Goal: Download file/media

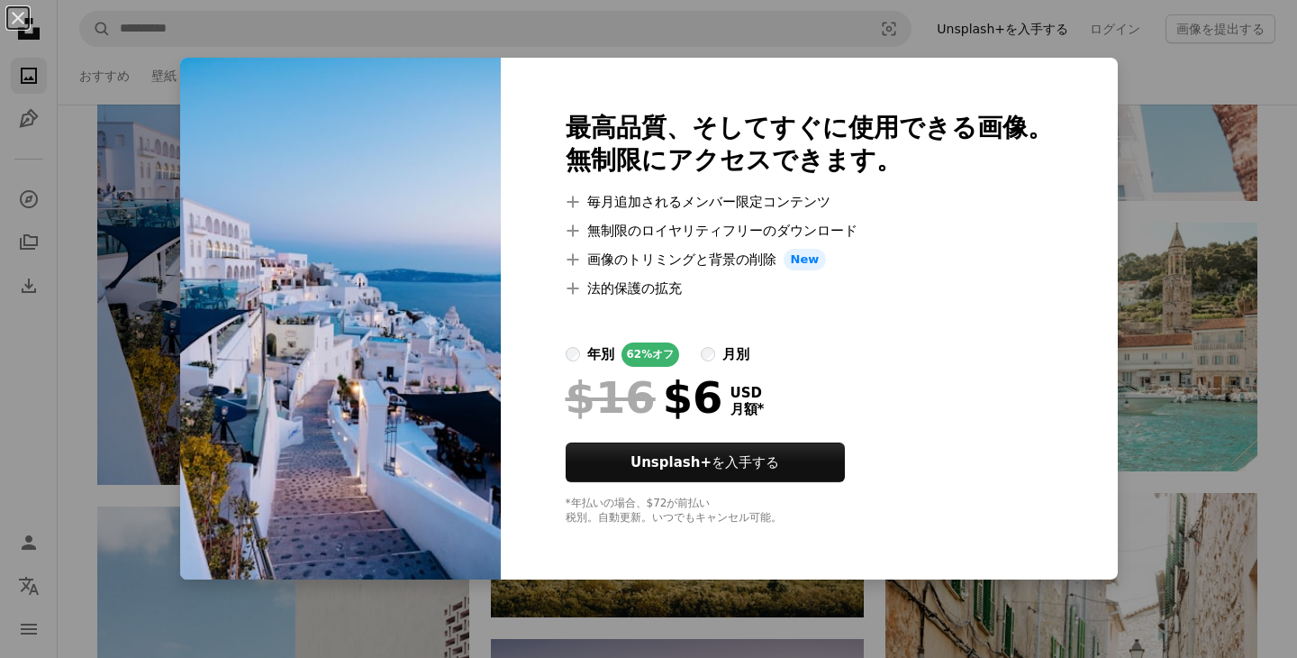
scroll to position [11555, 0]
click at [212, 65] on img at bounding box center [340, 318] width 321 height 521
click at [22, 14] on button "An X shape" at bounding box center [18, 18] width 22 height 22
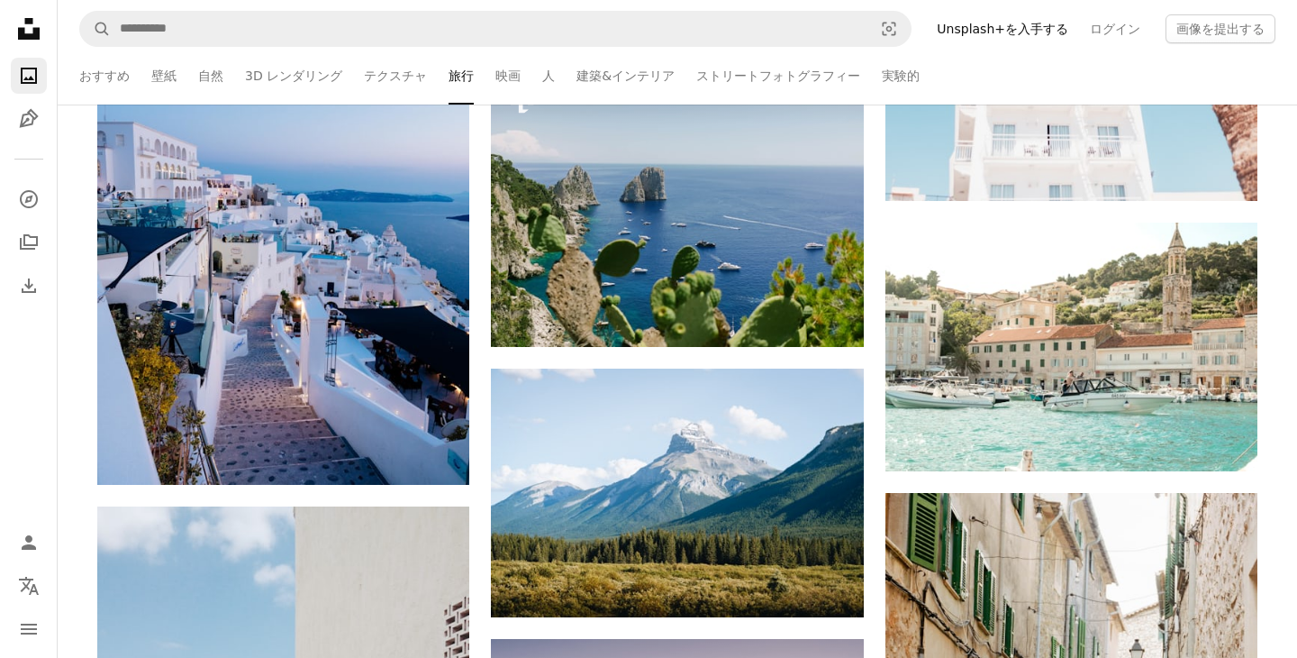
click at [20, 14] on icon "Unsplash logo Unsplash ホーム" at bounding box center [29, 29] width 36 height 36
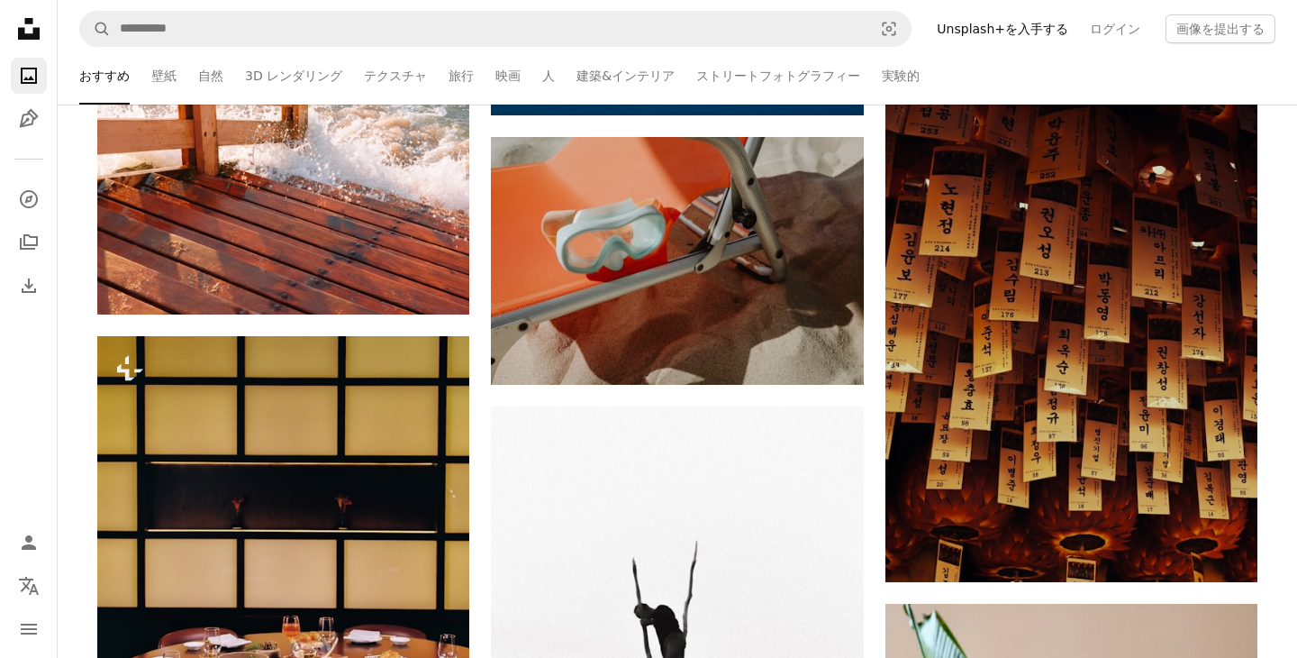
scroll to position [6790, 0]
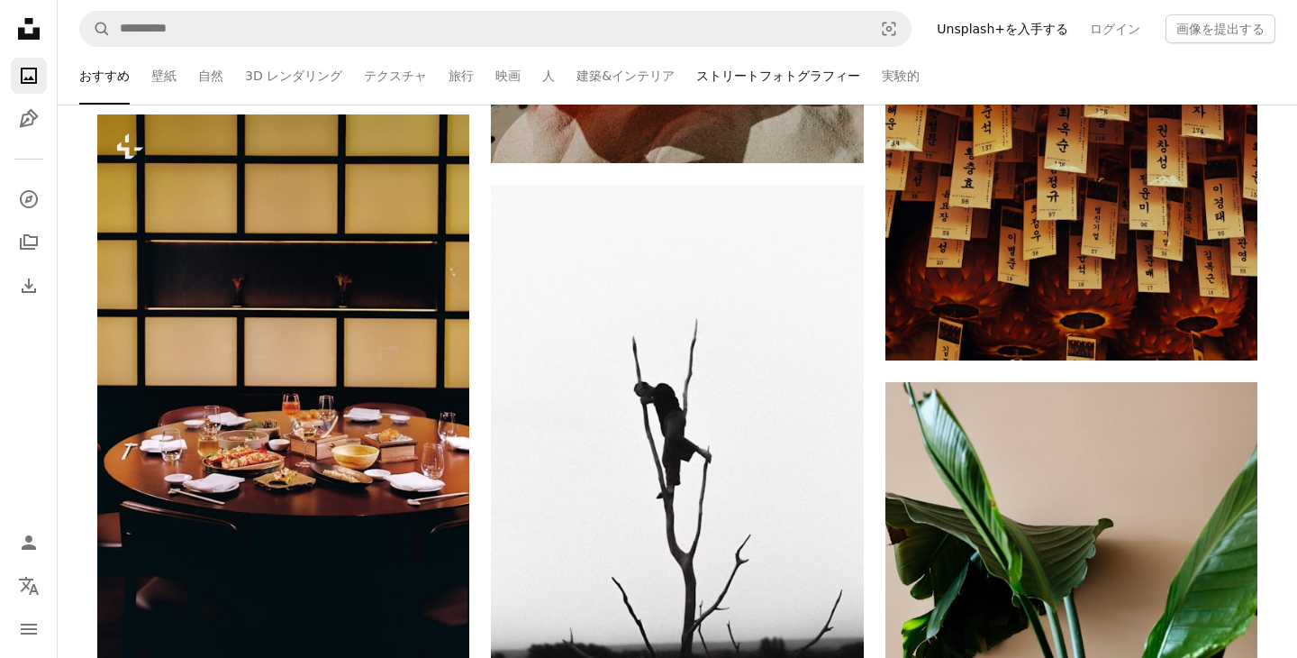
click at [712, 76] on link "ストリートフォトグラフィー" at bounding box center [778, 76] width 164 height 58
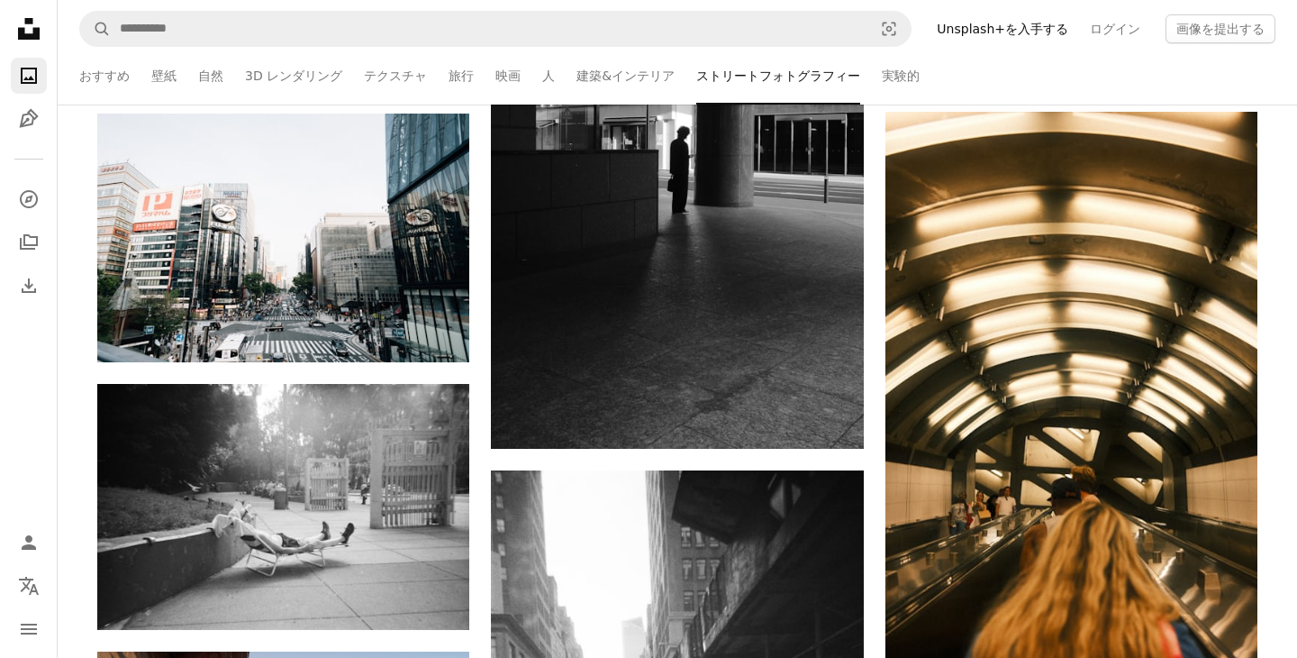
scroll to position [8534, 0]
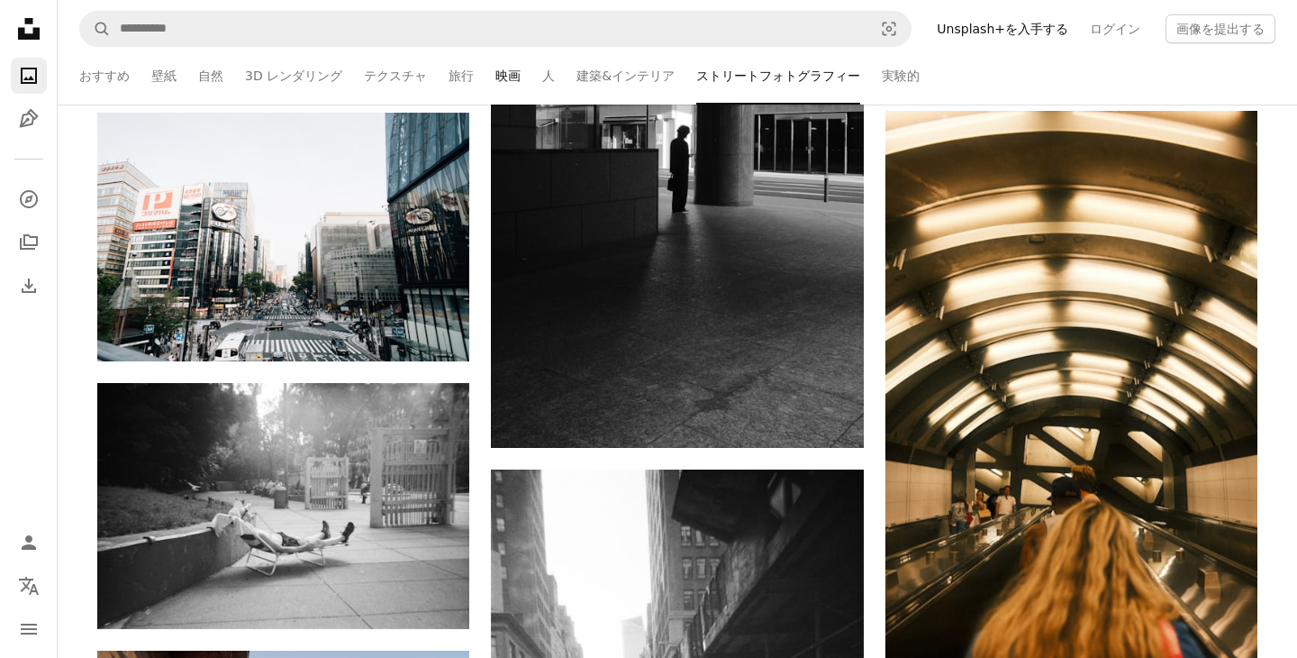
click at [495, 76] on link "映画" at bounding box center [507, 76] width 25 height 58
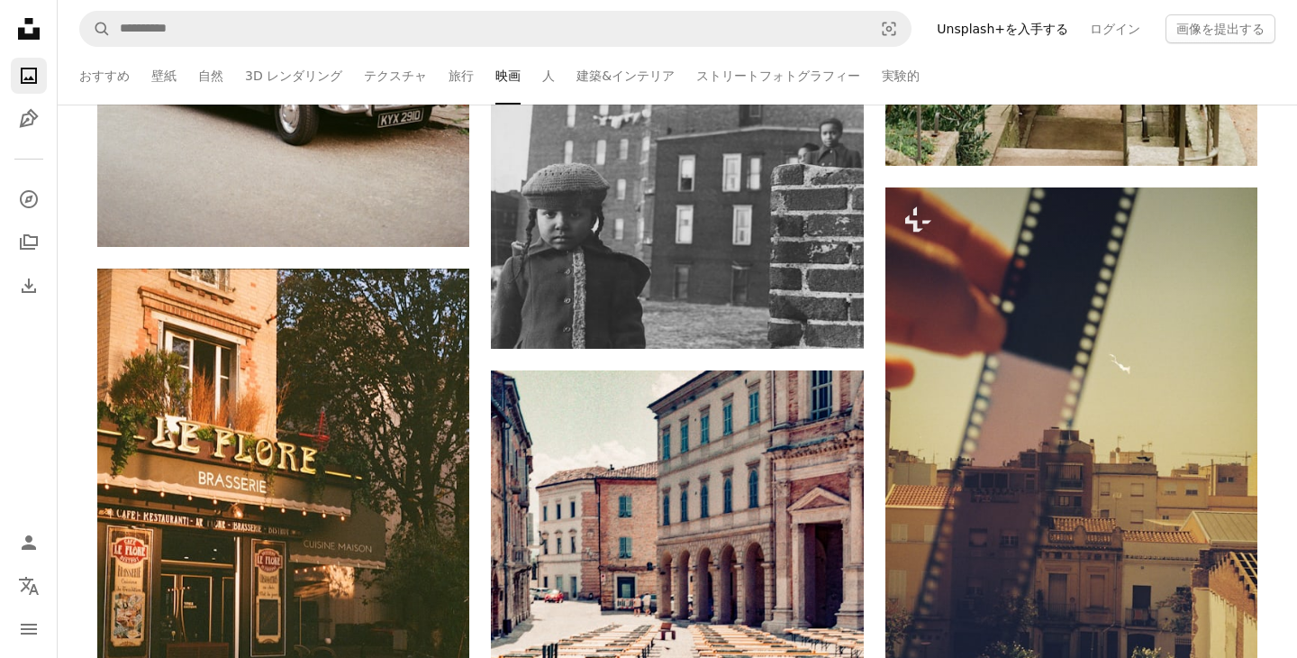
scroll to position [3892, 0]
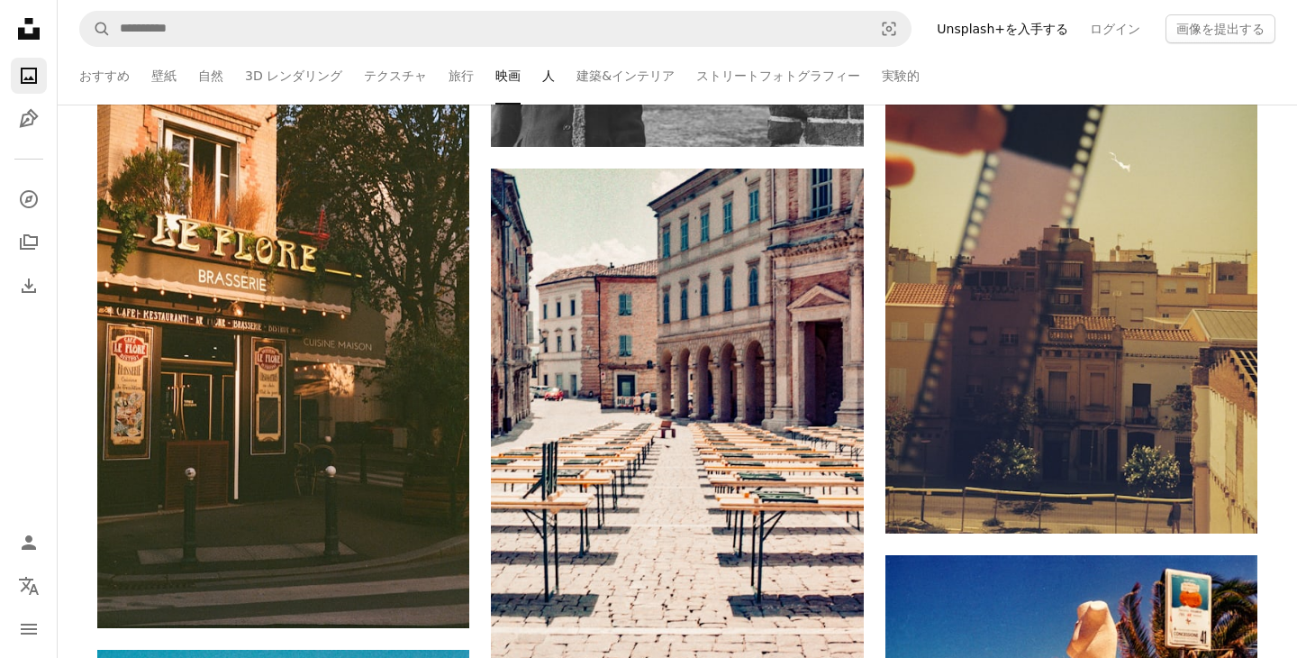
click at [542, 78] on link "人" at bounding box center [548, 76] width 13 height 58
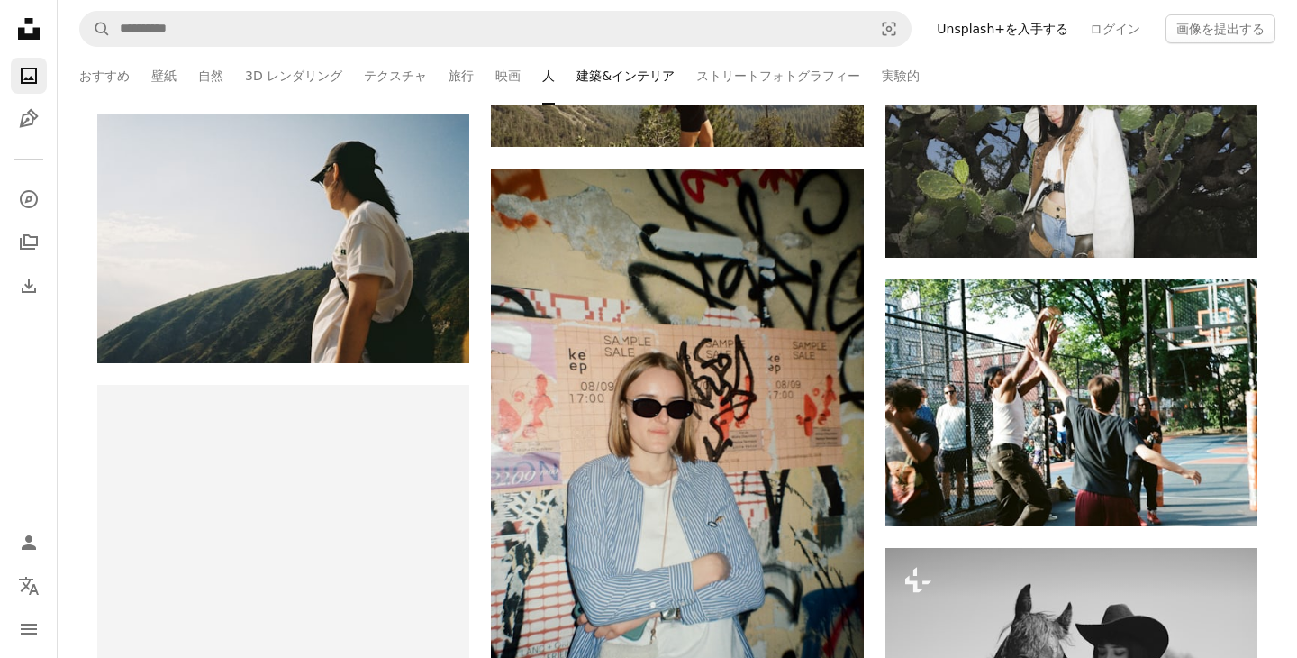
scroll to position [4784, 0]
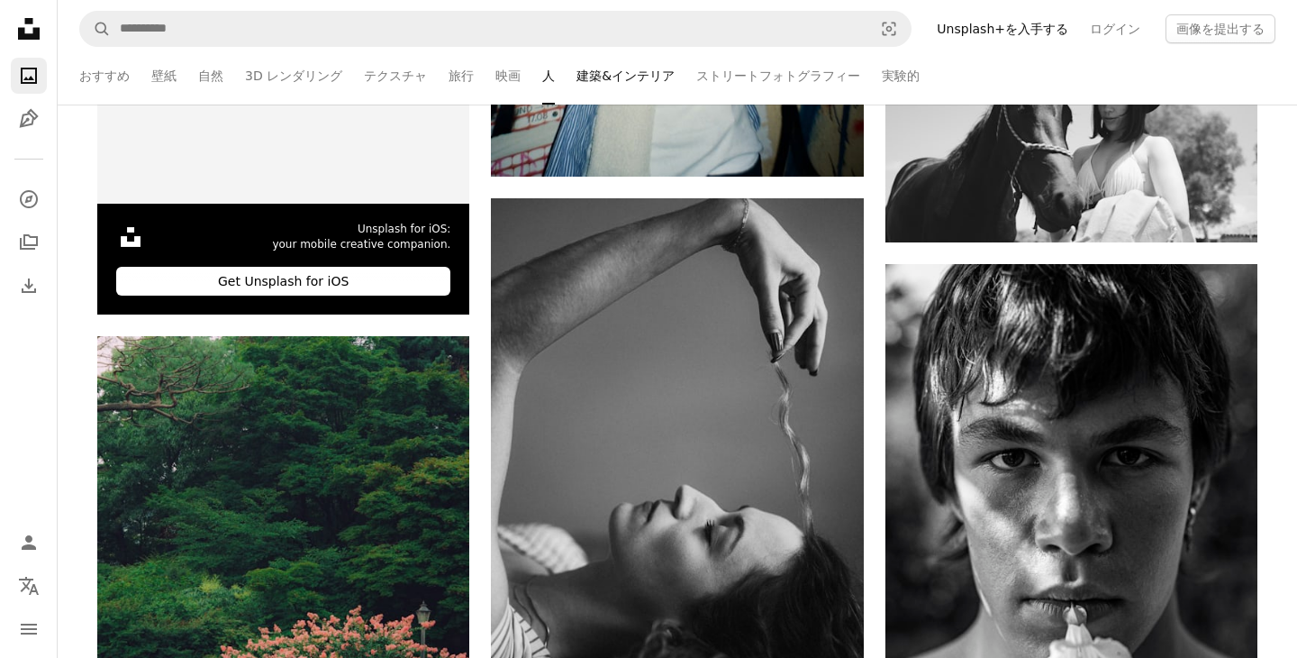
click at [629, 82] on link "建築&インテリア" at bounding box center [625, 76] width 98 height 58
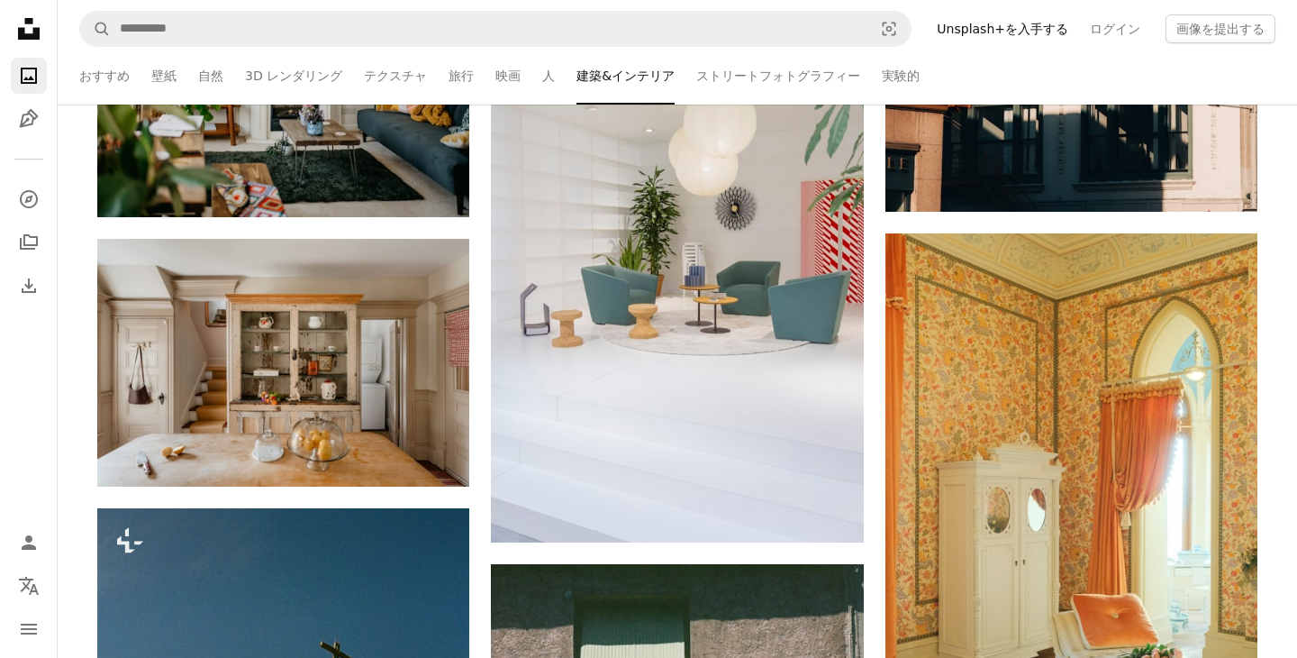
scroll to position [15977, 0]
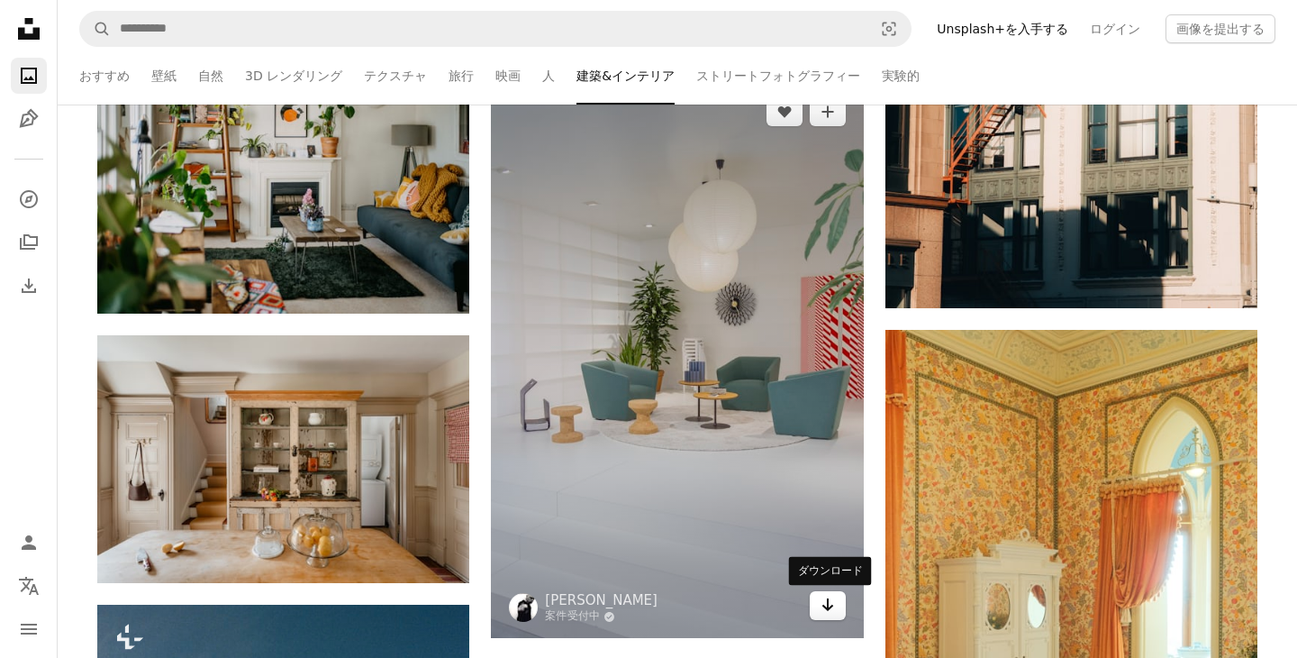
click at [823, 605] on icon "ダウンロード" at bounding box center [827, 604] width 12 height 13
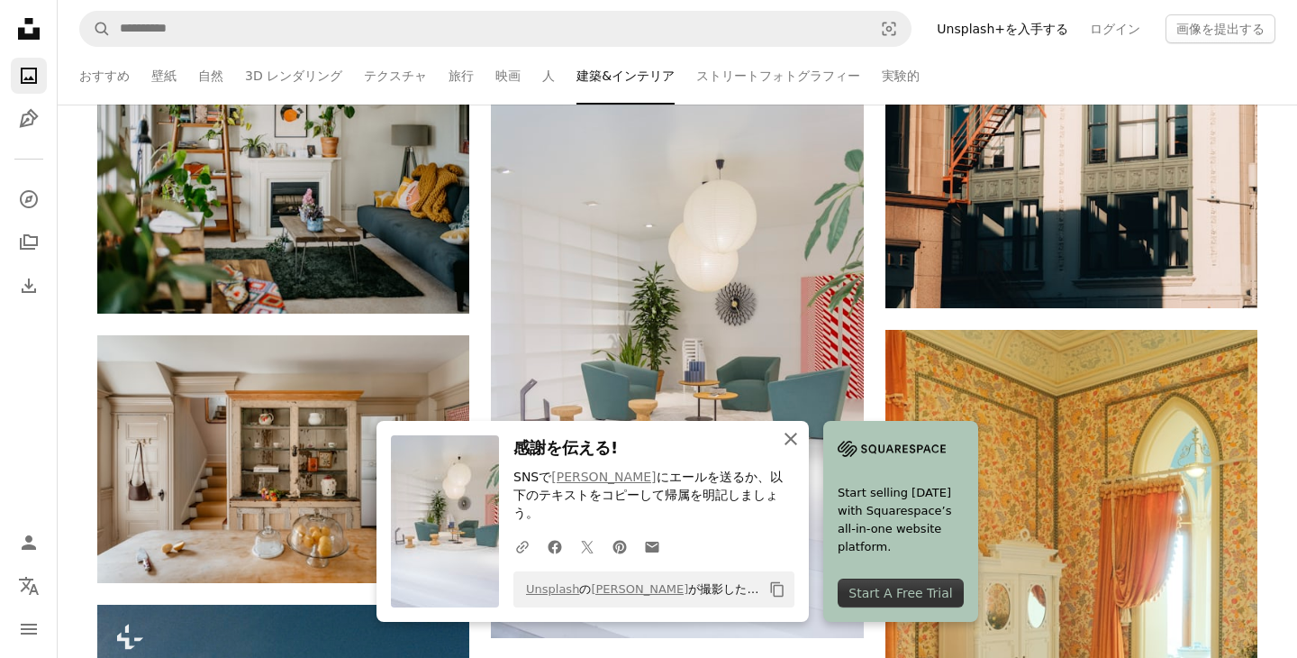
click at [790, 447] on icon "An X shape" at bounding box center [791, 439] width 22 height 22
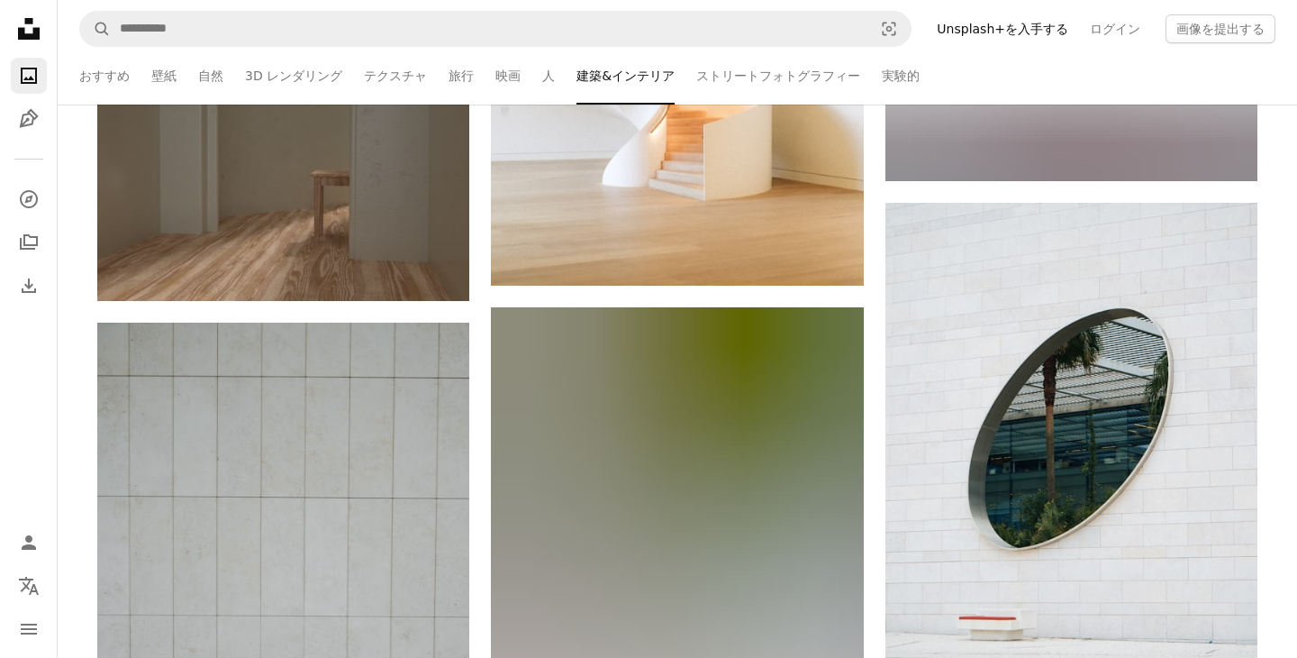
scroll to position [51548, 0]
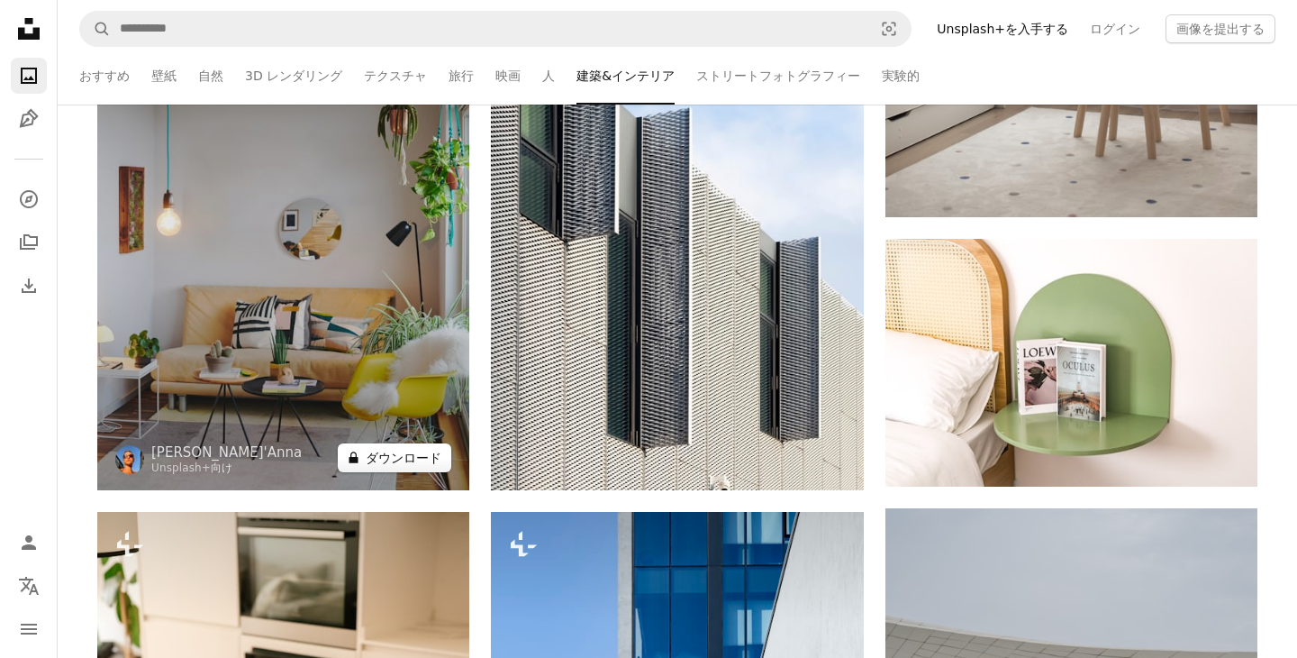
click at [397, 454] on button "A lock ダウンロード" at bounding box center [394, 457] width 113 height 29
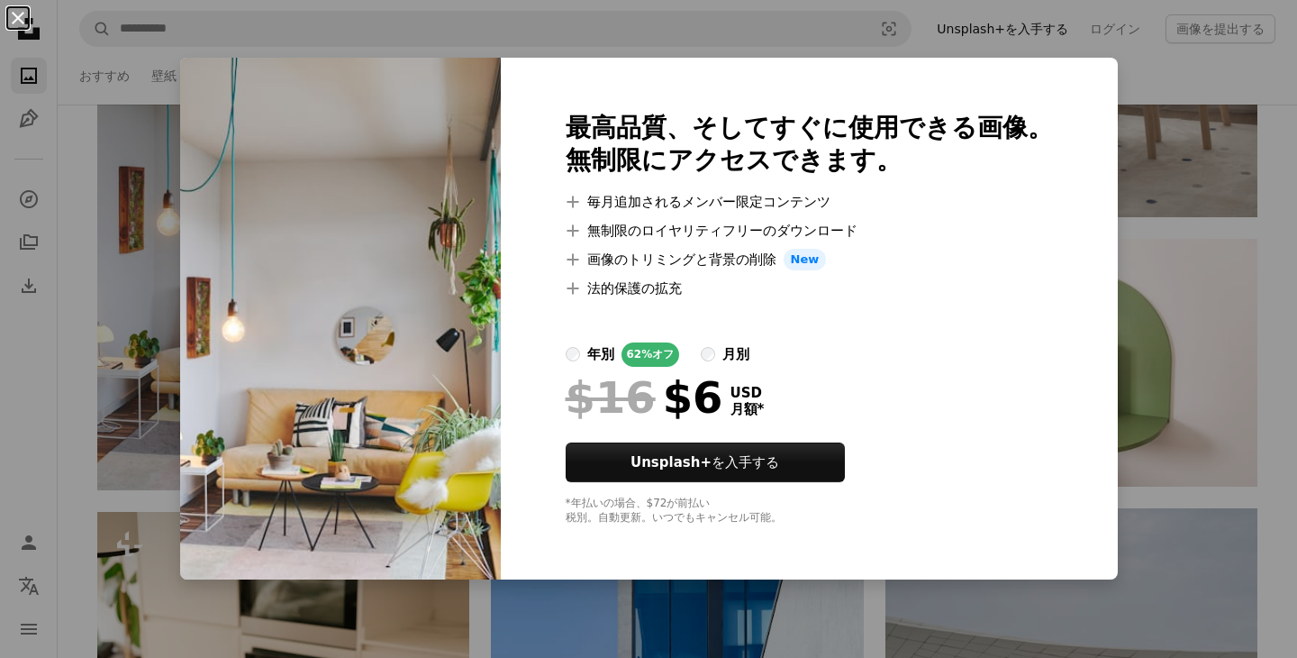
click at [19, 29] on button "An X shape" at bounding box center [18, 18] width 22 height 22
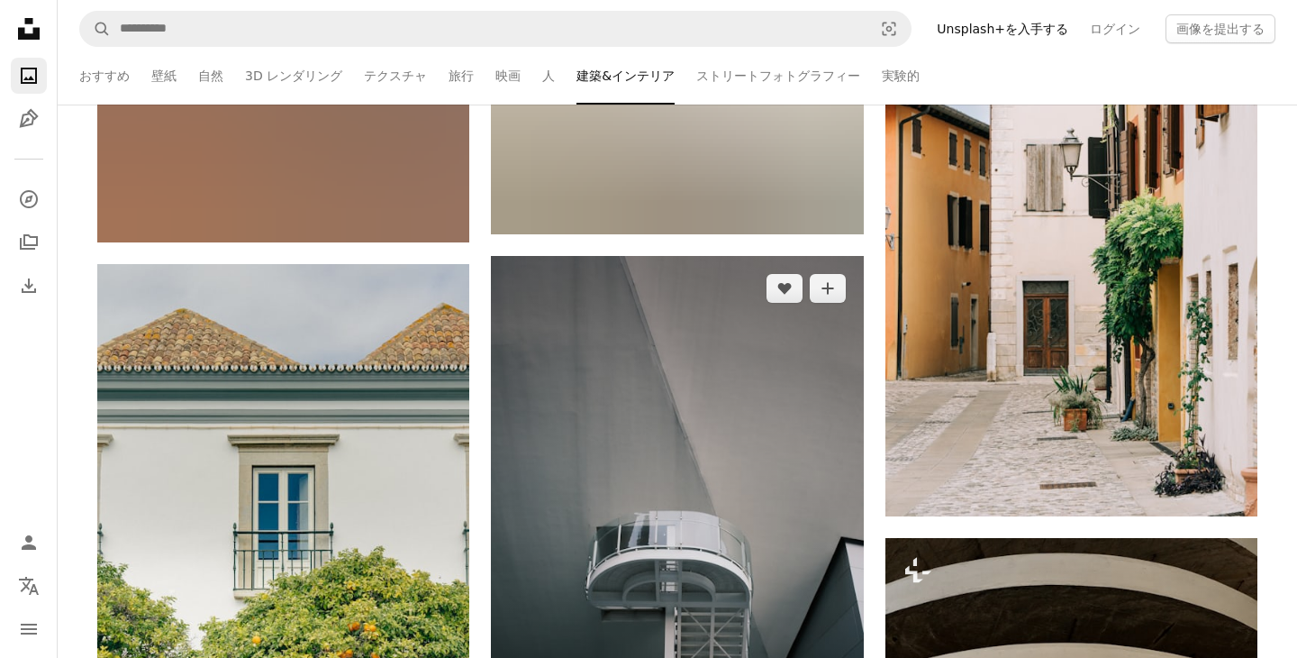
scroll to position [60022, 0]
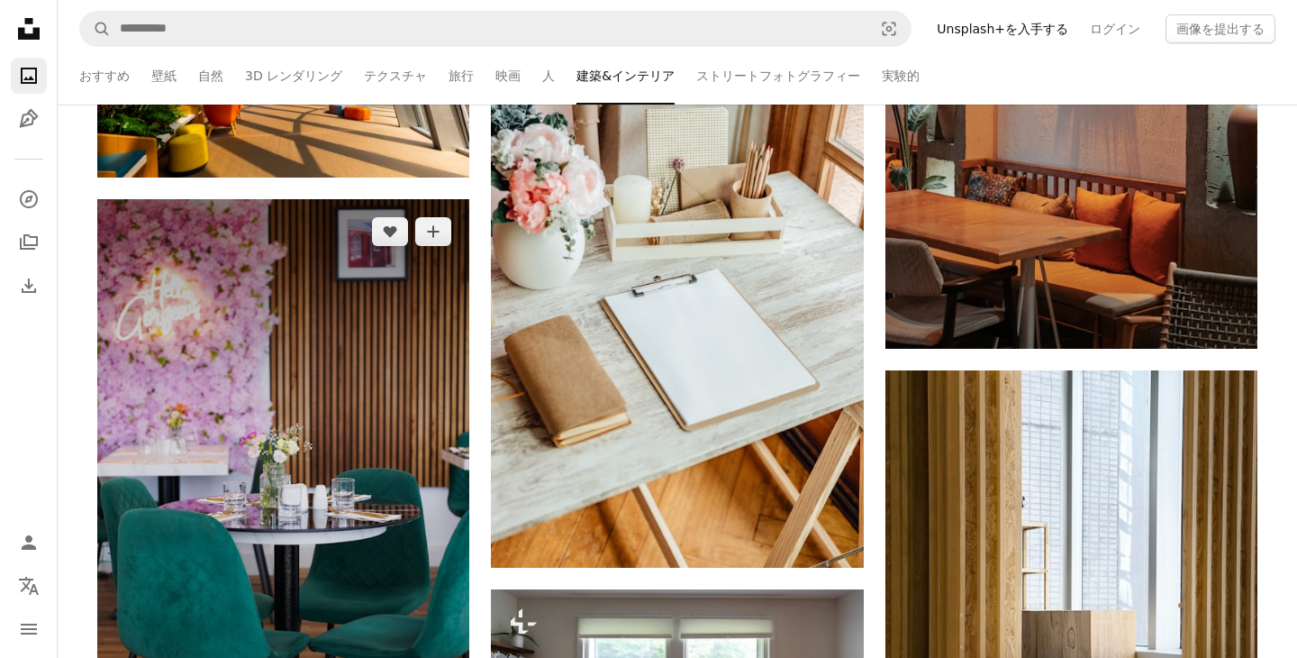
click at [438, 584] on img at bounding box center [283, 478] width 372 height 558
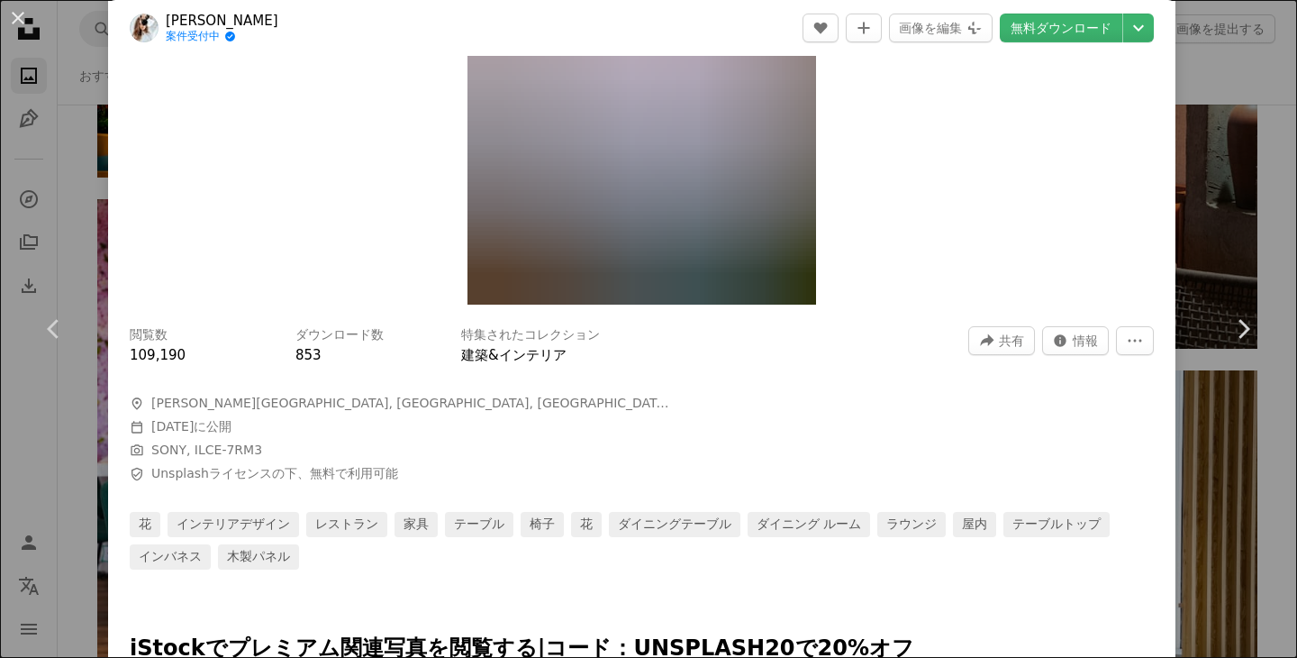
scroll to position [300, 0]
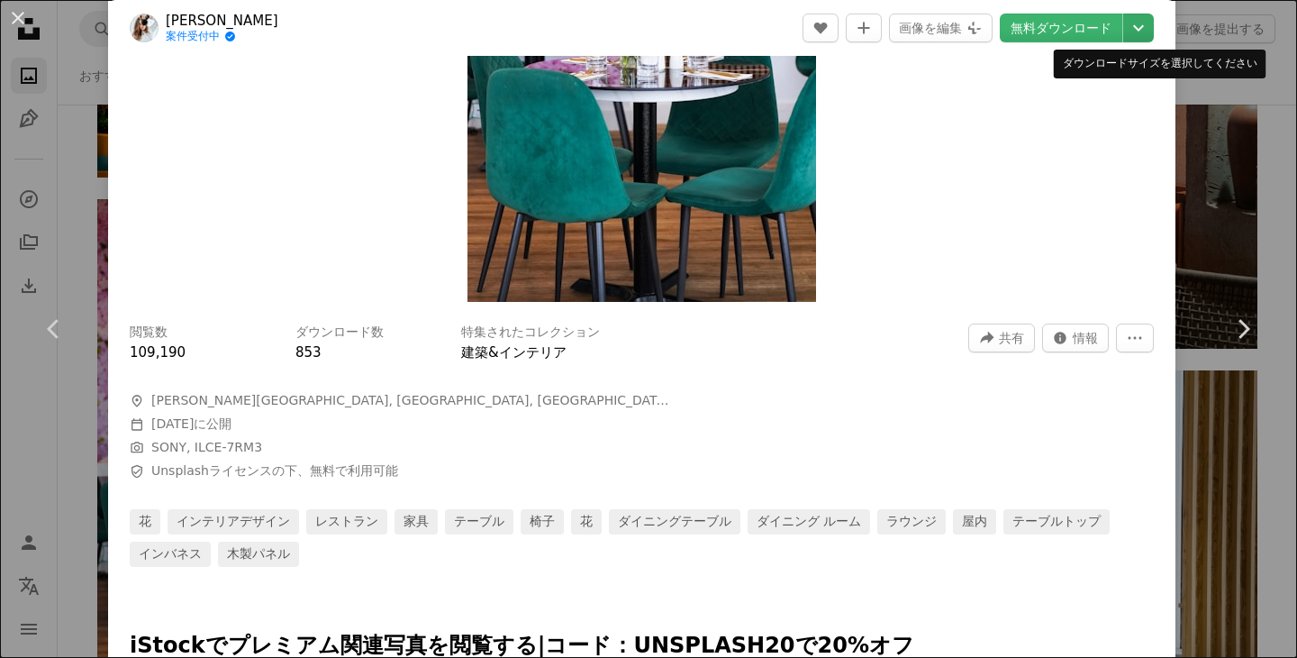
click at [1147, 32] on icon "Chevron down" at bounding box center [1138, 28] width 29 height 22
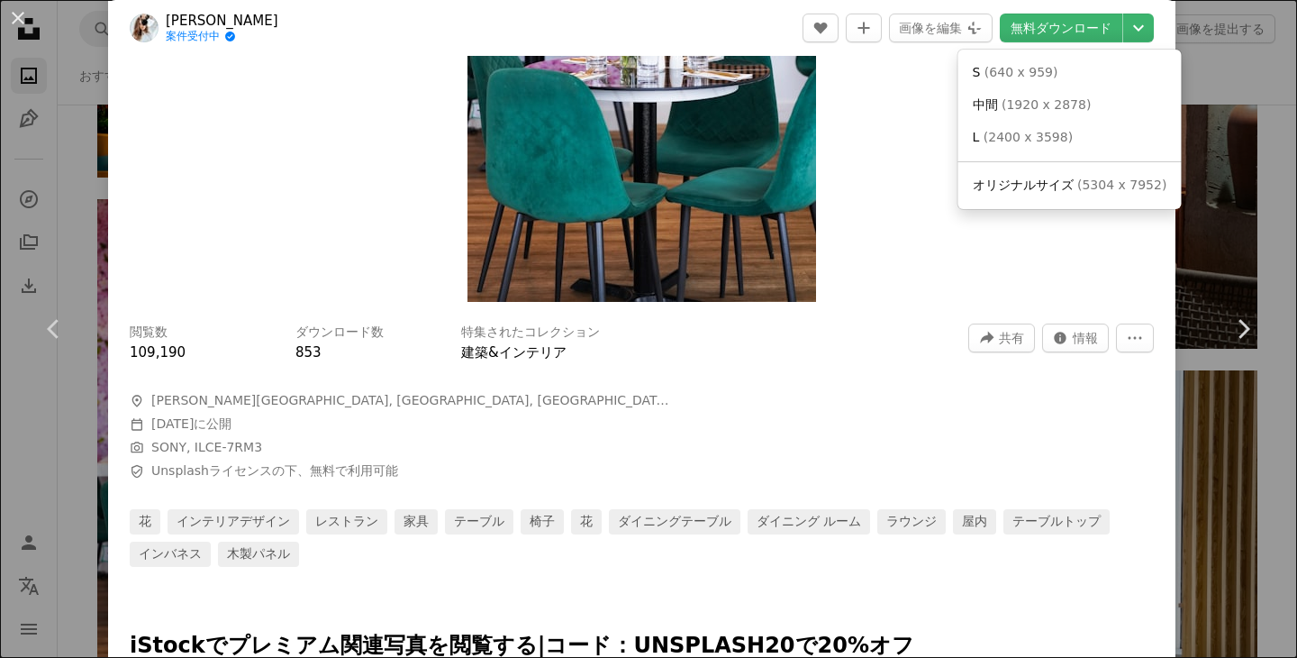
click at [930, 356] on dialog "An X shape Chevron left Chevron right [PERSON_NAME] 案件受付中 A checkmark inside of…" at bounding box center [648, 329] width 1297 height 658
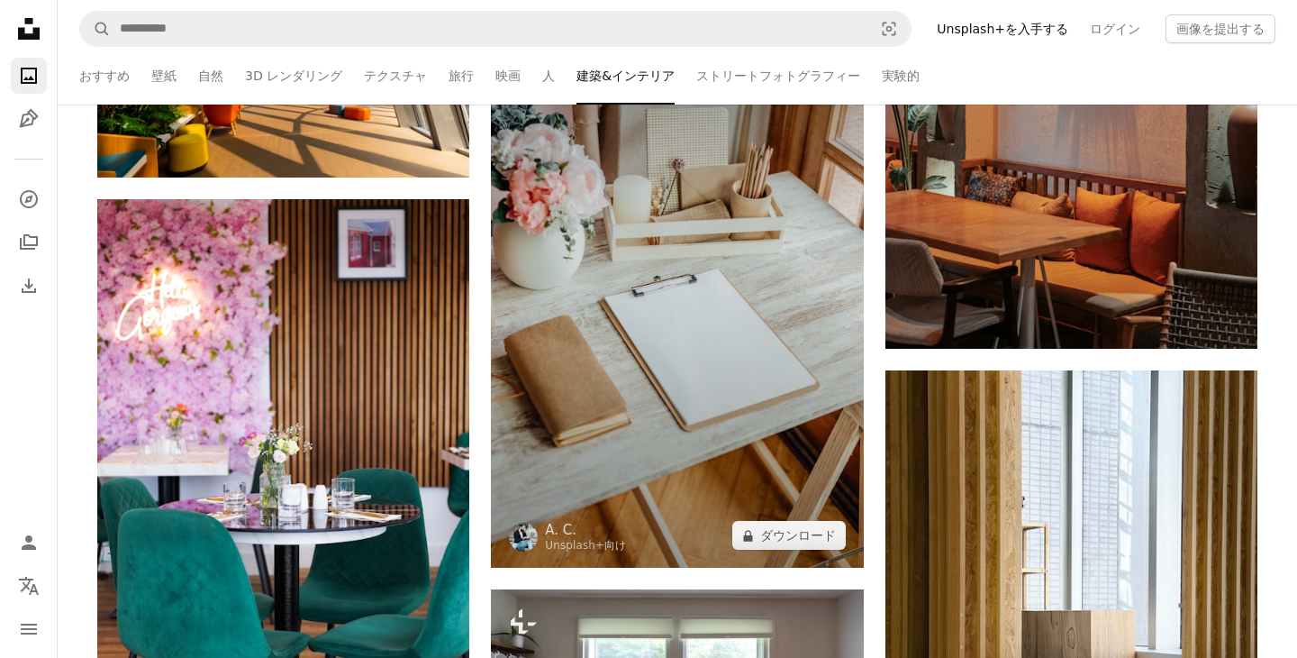
click at [683, 394] on img at bounding box center [677, 288] width 372 height 558
click at [814, 540] on button "A lock ダウンロード" at bounding box center [788, 535] width 113 height 29
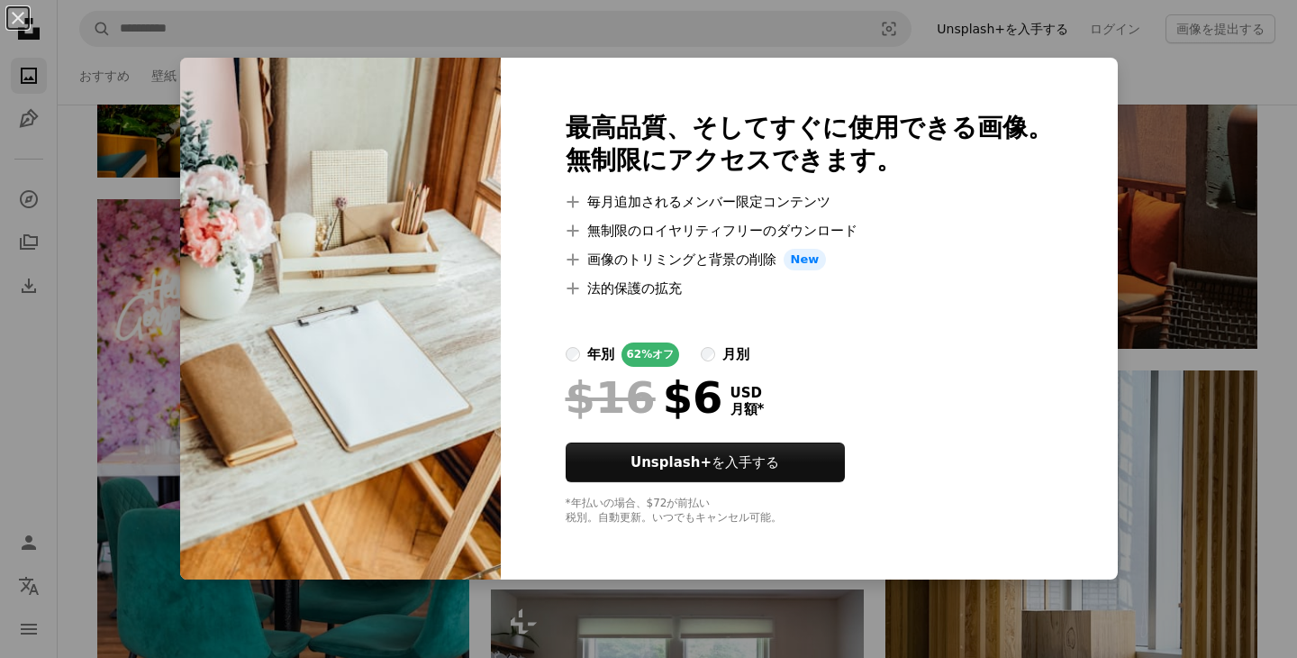
click at [211, 66] on img at bounding box center [340, 318] width 321 height 521
click at [20, 10] on button "An X shape" at bounding box center [18, 18] width 22 height 22
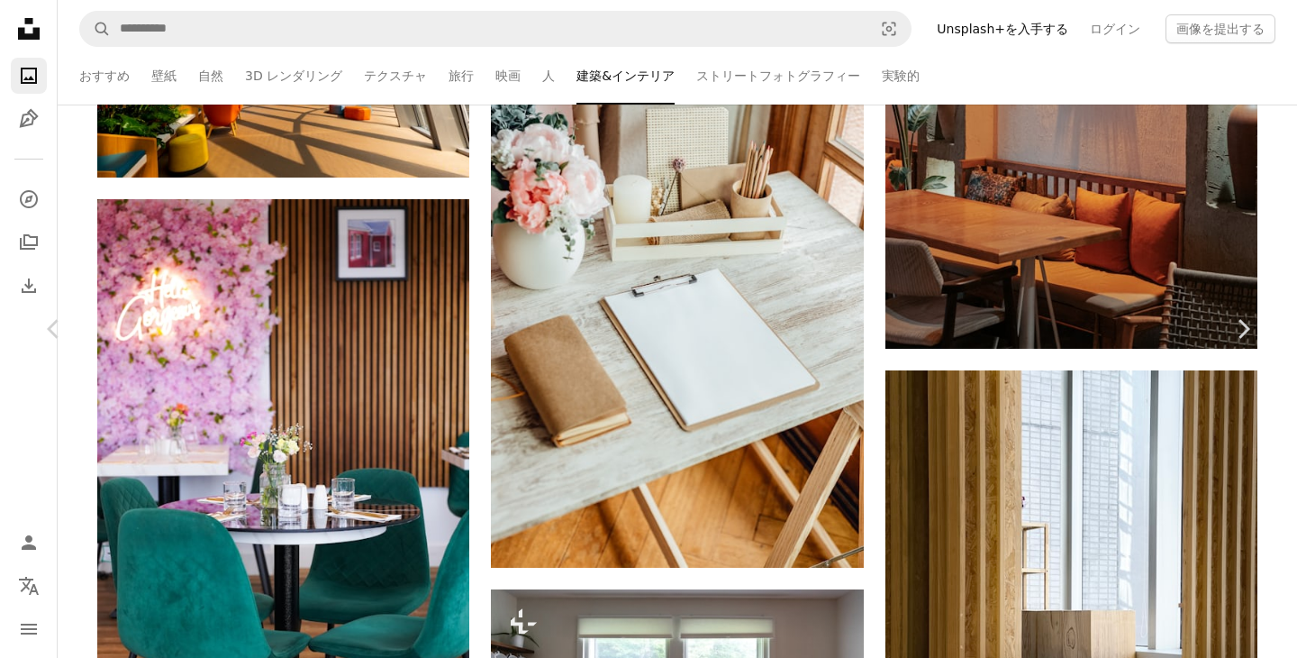
click at [20, 10] on button "An X shape" at bounding box center [18, 18] width 22 height 22
click at [18, 8] on nav "Unsplash logo Unsplash ホーム A photo Pen Tool A compass A stack of folders Downlo…" at bounding box center [29, 329] width 58 height 658
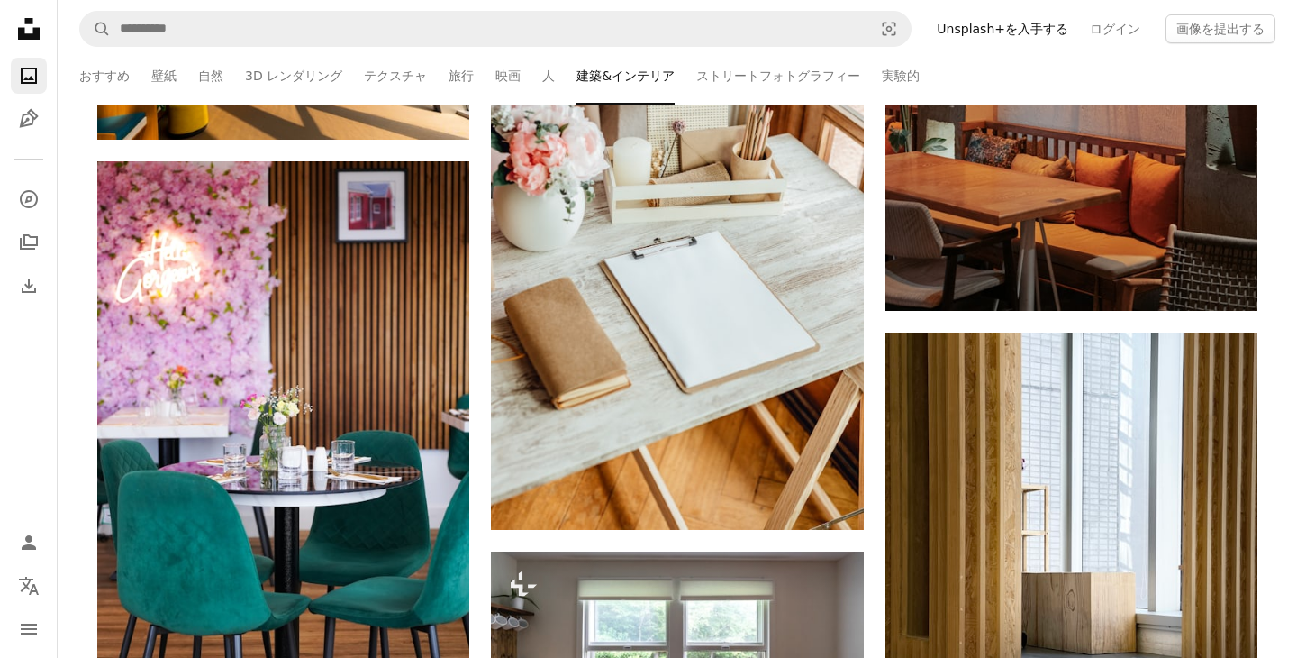
scroll to position [55702, 0]
